Goal: Communication & Community: Answer question/provide support

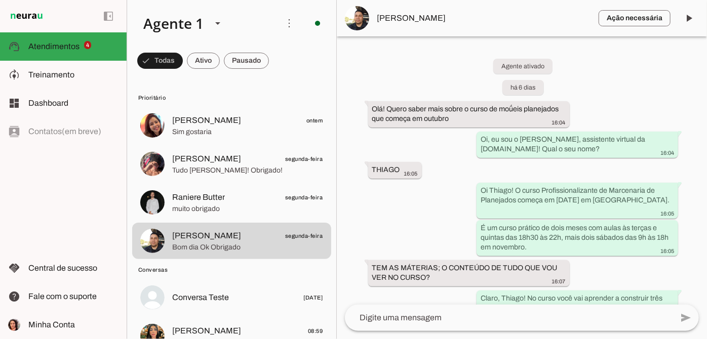
scroll to position [849, 0]
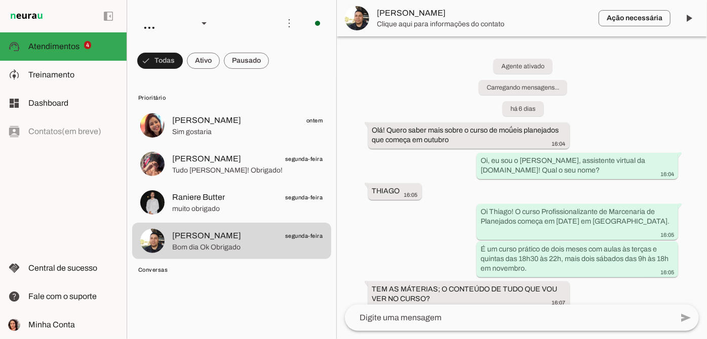
scroll to position [849, 0]
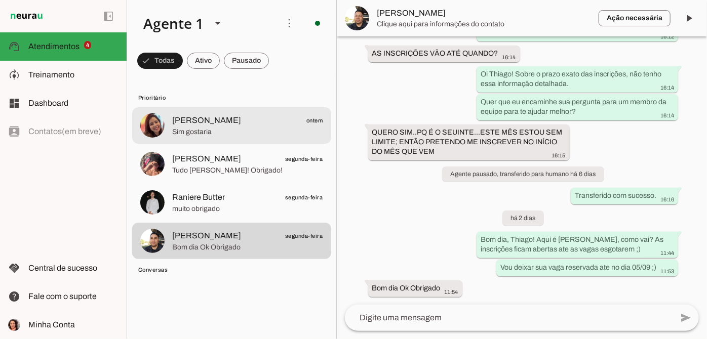
click at [195, 125] on span "[PERSON_NAME]" at bounding box center [206, 120] width 69 height 12
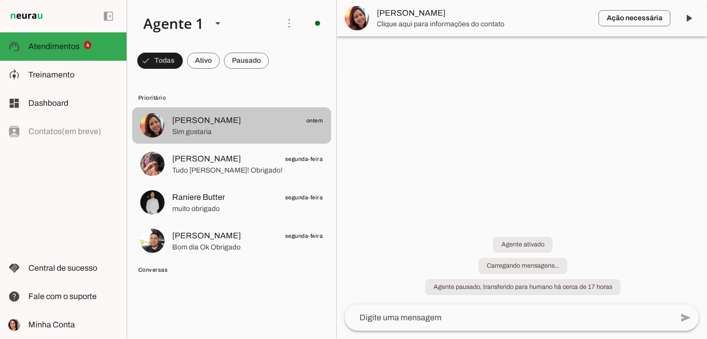
scroll to position [34, 0]
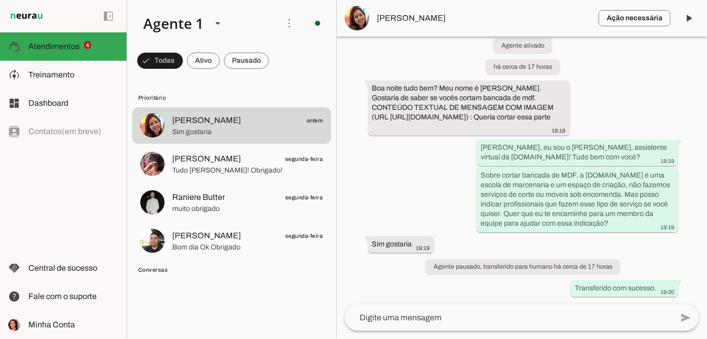
click at [401, 16] on span "[PERSON_NAME]" at bounding box center [483, 18] width 213 height 12
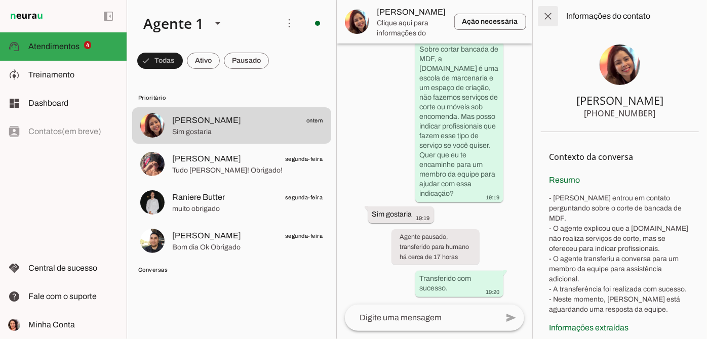
click at [544, 7] on span at bounding box center [547, 16] width 24 height 24
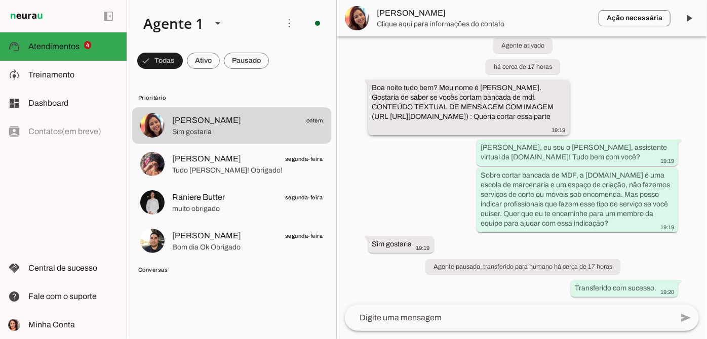
scroll to position [34, 0]
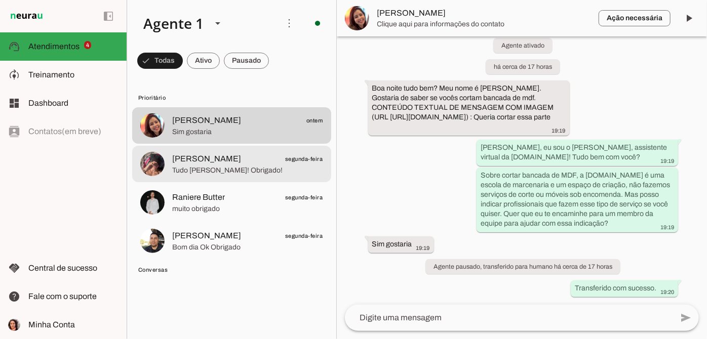
click at [259, 171] on span "Tudo [PERSON_NAME]! Obrigado!" at bounding box center [247, 170] width 151 height 10
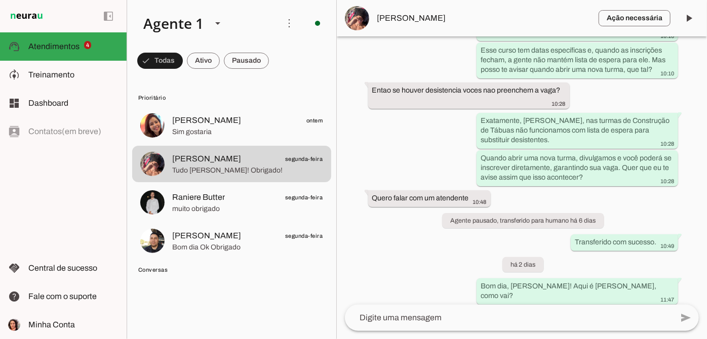
scroll to position [243, 0]
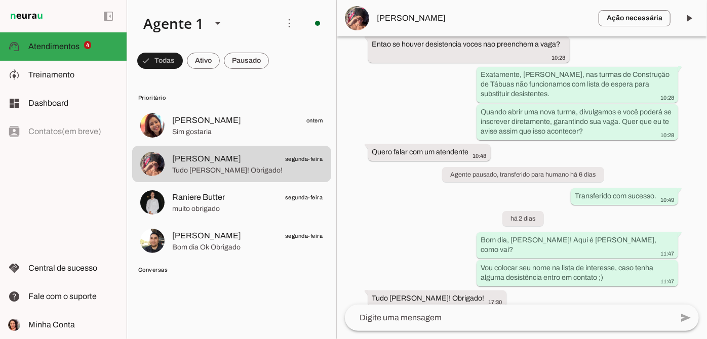
click at [381, 318] on textarea at bounding box center [508, 318] width 327 height 12
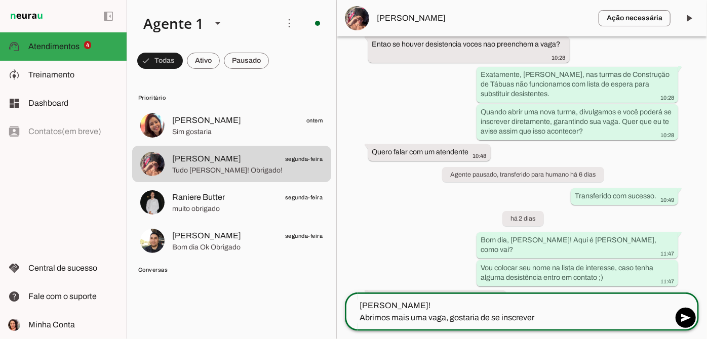
type textarea "[PERSON_NAME]! Abrimos mais uma vaga, gostaria de se inscrever ?"
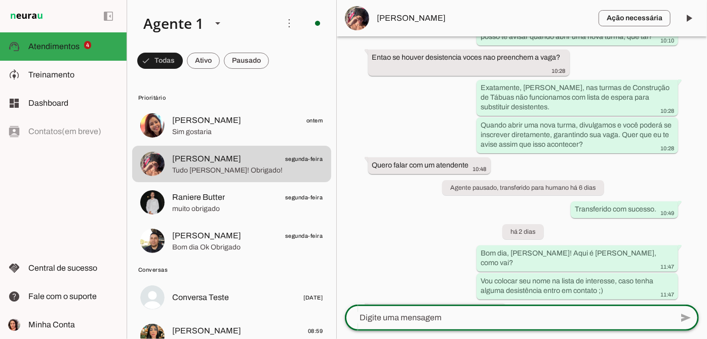
scroll to position [297, 0]
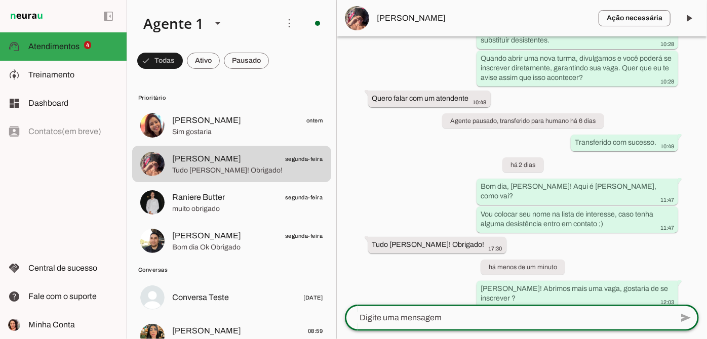
click at [448, 323] on textarea at bounding box center [508, 318] width 327 height 12
paste textarea "[URL][DOMAIN_NAME]"
click at [360, 317] on textarea "[URL][DOMAIN_NAME]" at bounding box center [508, 318] width 327 height 12
type textarea "[URL][DOMAIN_NAME]"
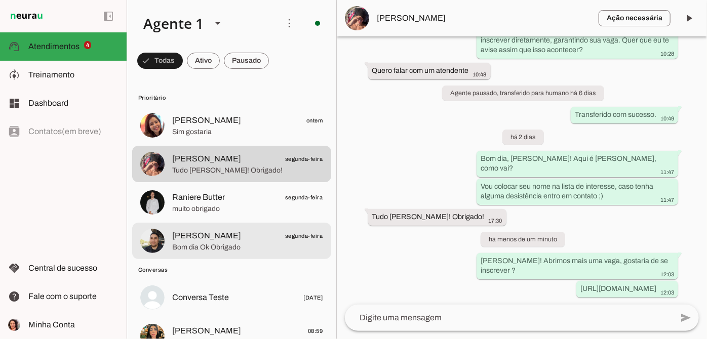
click at [253, 247] on span "Bom dia Ok Obrigado" at bounding box center [247, 247] width 151 height 10
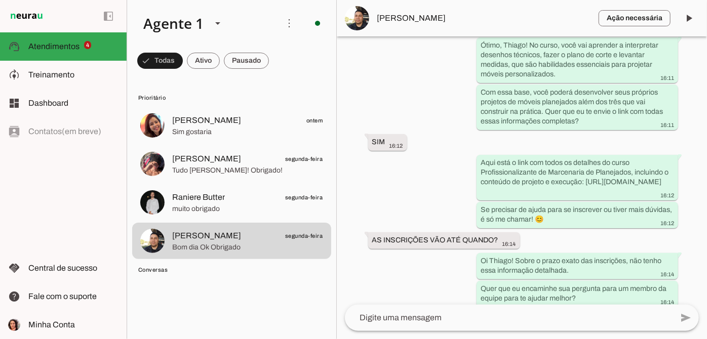
scroll to position [849, 0]
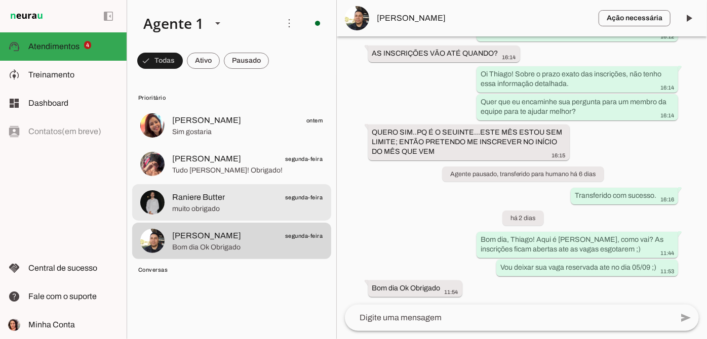
click at [240, 212] on span "muito obrigado" at bounding box center [247, 209] width 151 height 10
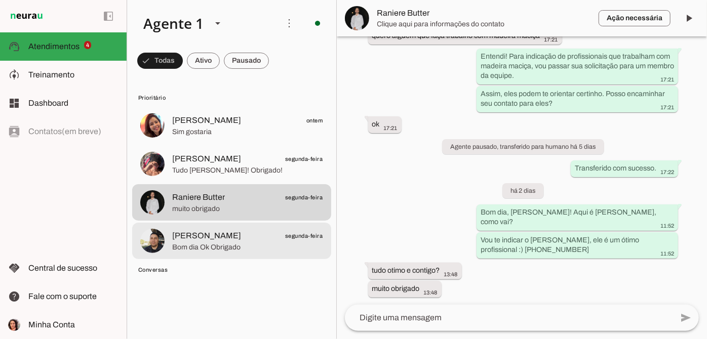
click at [238, 240] on span "Thiago Reis segunda-feira" at bounding box center [247, 236] width 151 height 13
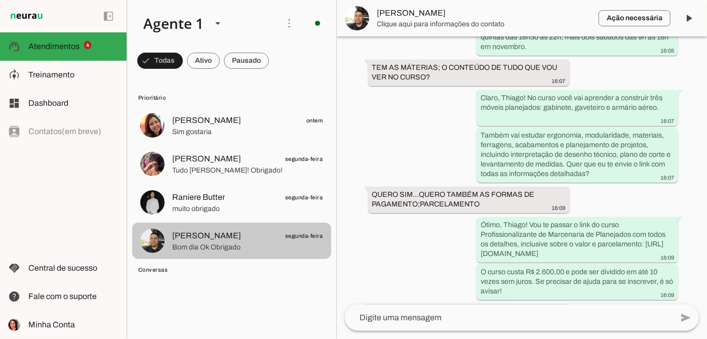
scroll to position [849, 0]
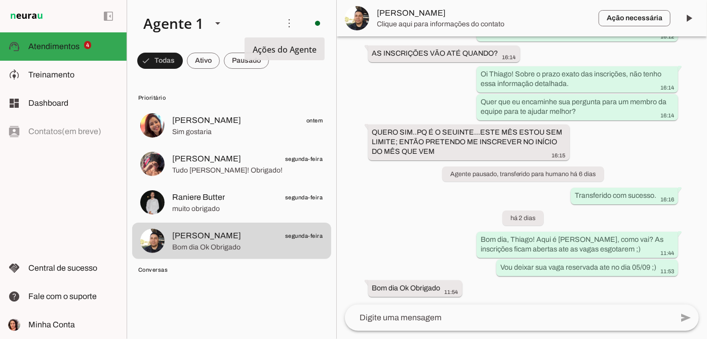
click at [270, 0] on md-item "more_vert circle Ações do Agente Agente ligado e respondendo automaticamente O …" at bounding box center [231, 23] width 209 height 47
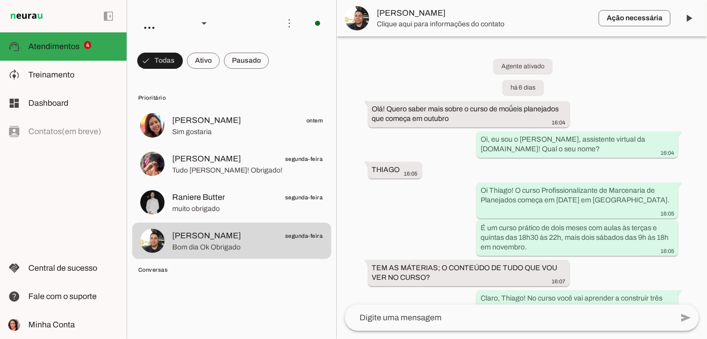
scroll to position [849, 0]
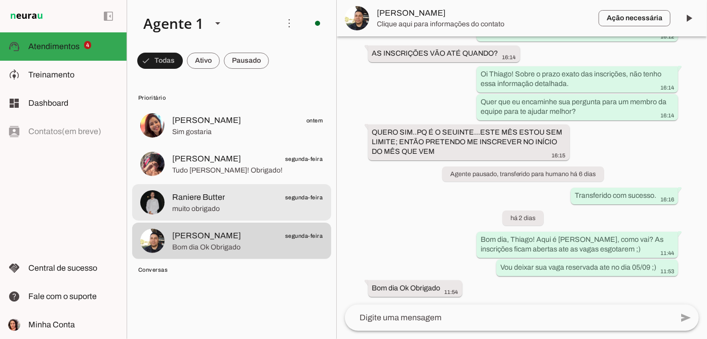
click at [227, 195] on span "Raniere Butter segunda-feira" at bounding box center [247, 197] width 151 height 13
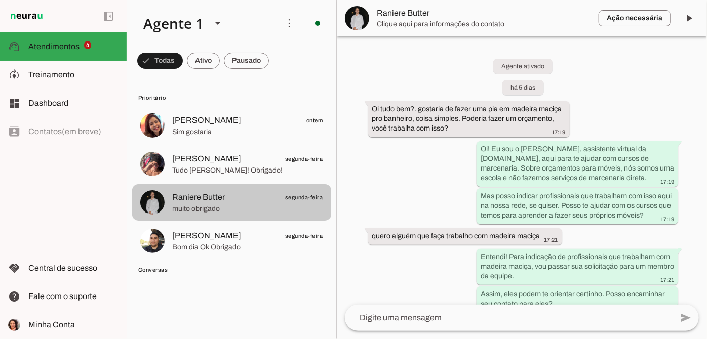
scroll to position [200, 0]
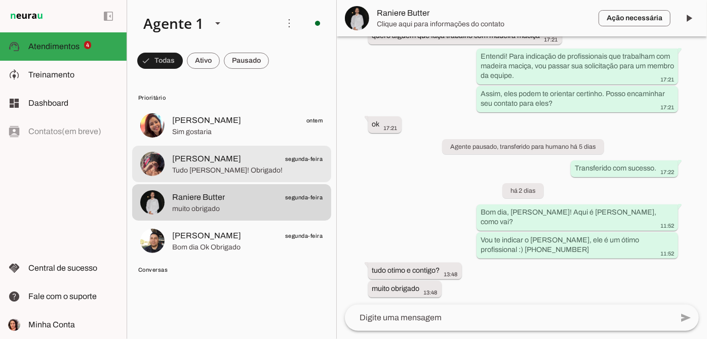
click at [236, 174] on span "Tudo [PERSON_NAME]! Obrigado!" at bounding box center [247, 170] width 151 height 10
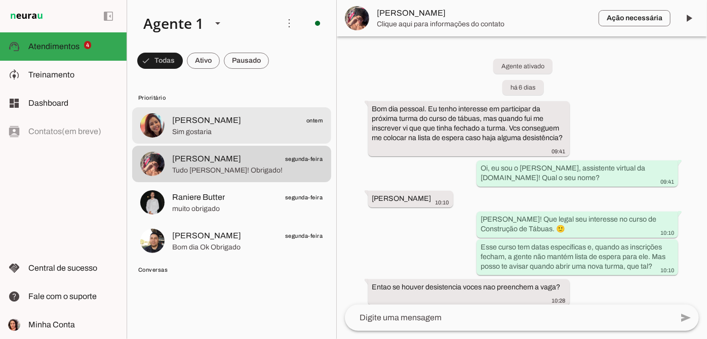
scroll to position [324, 0]
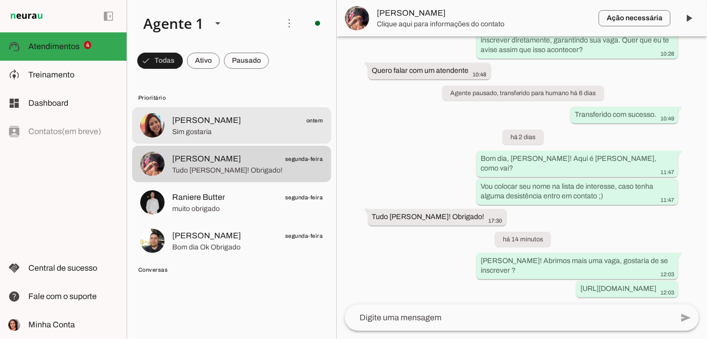
click at [233, 128] on span "Sim gostaria" at bounding box center [247, 132] width 151 height 10
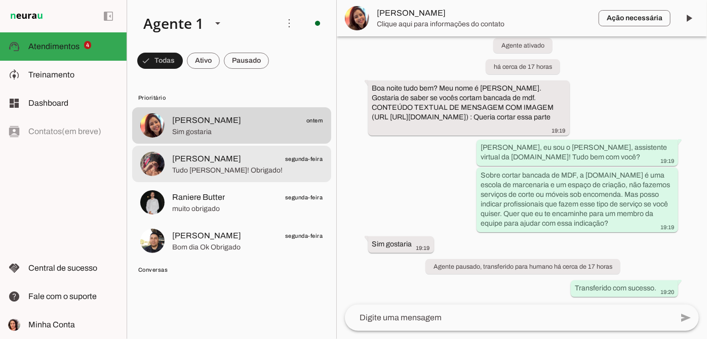
click at [239, 144] on md-item "Lucas K segunda-feira Tudo joia Alexia! Obrigado!" at bounding box center [231, 125] width 199 height 36
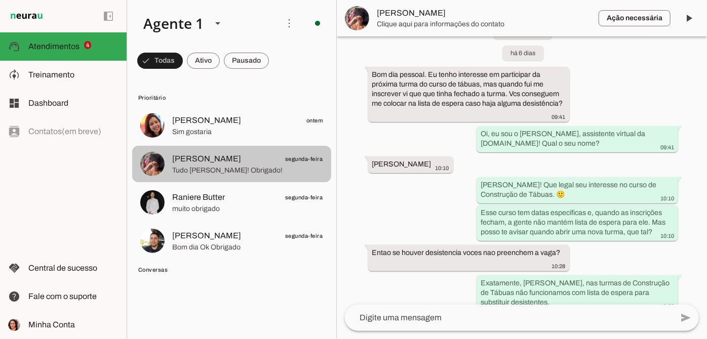
scroll to position [324, 0]
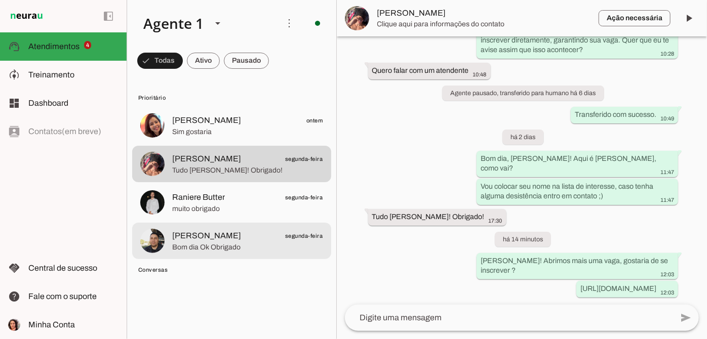
click at [233, 240] on span "Thiago Reis segunda-feira" at bounding box center [247, 236] width 151 height 13
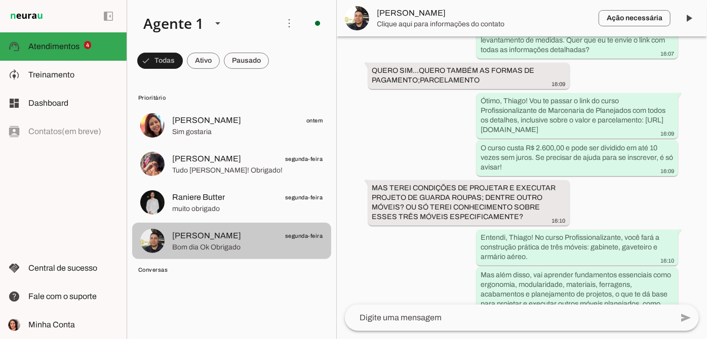
scroll to position [849, 0]
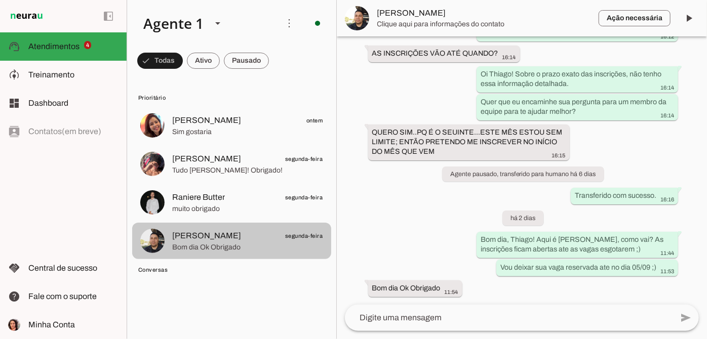
click at [247, 203] on span "Raniere Butter segunda-feira" at bounding box center [247, 197] width 151 height 13
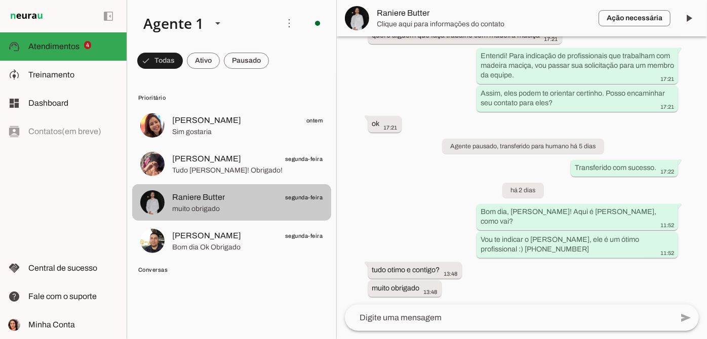
scroll to position [200, 0]
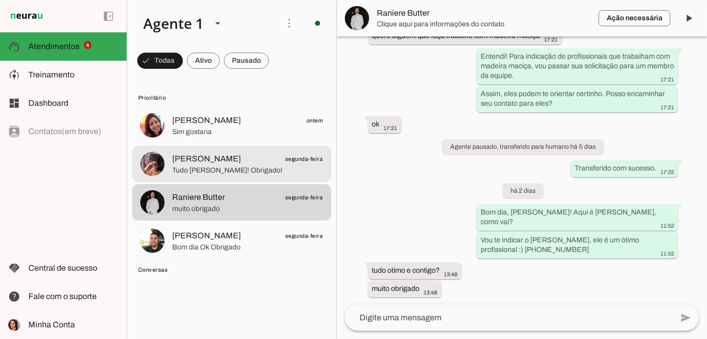
click at [243, 168] on span "Tudo [PERSON_NAME]! Obrigado!" at bounding box center [247, 170] width 151 height 10
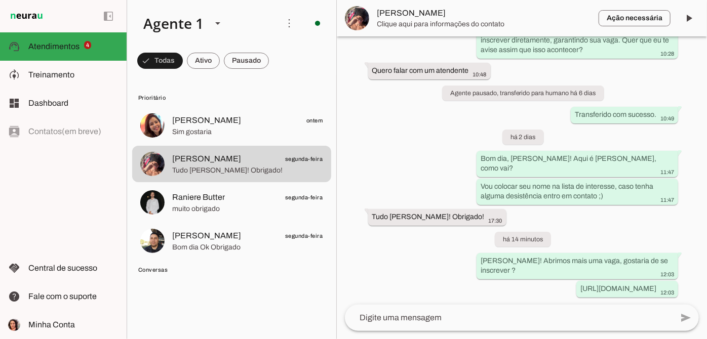
click at [251, 207] on span "muito obrigado" at bounding box center [247, 209] width 151 height 10
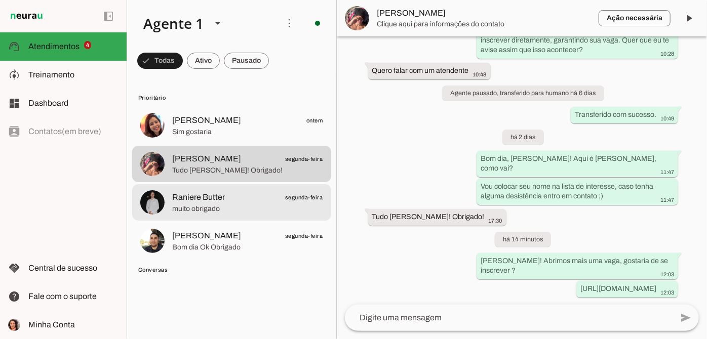
scroll to position [200, 0]
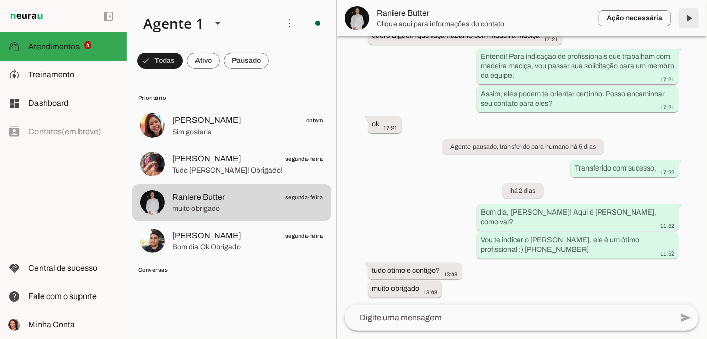
click at [682, 22] on span at bounding box center [688, 18] width 24 height 24
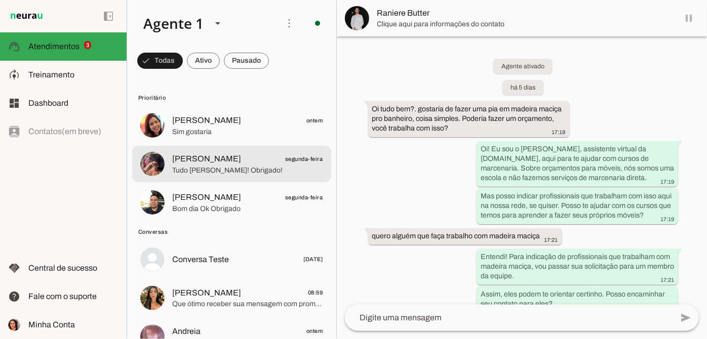
click at [255, 169] on span "Tudo [PERSON_NAME]! Obrigado!" at bounding box center [247, 170] width 151 height 10
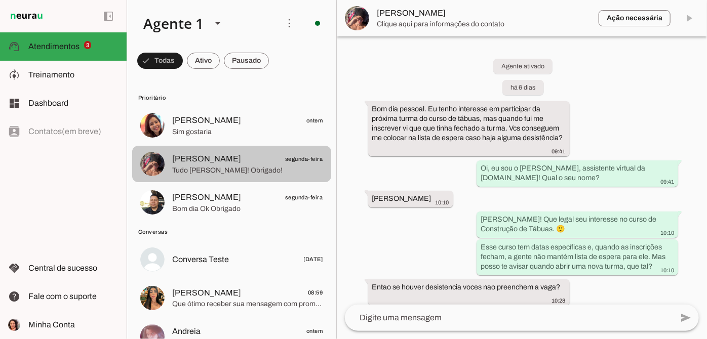
scroll to position [324, 0]
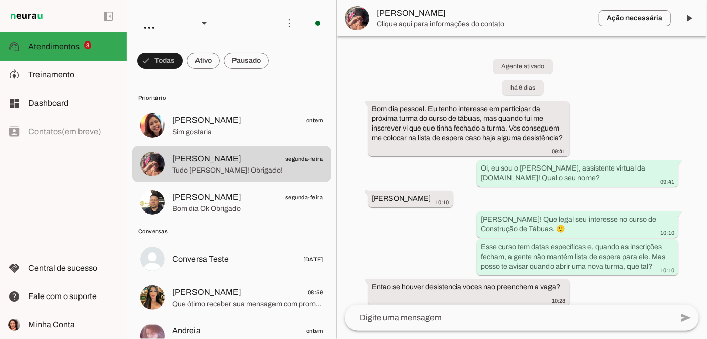
scroll to position [324, 0]
